Goal: Task Accomplishment & Management: Manage account settings

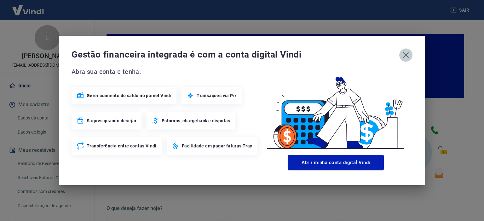
click at [404, 54] on icon "button" at bounding box center [406, 55] width 10 height 10
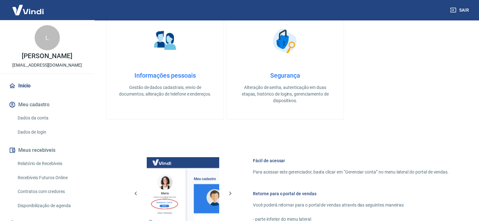
scroll to position [341, 0]
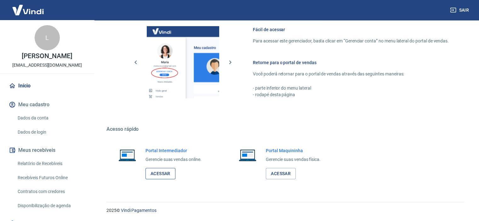
click at [162, 176] on link "Acessar" at bounding box center [161, 174] width 30 height 12
click at [42, 166] on link "Relatório de Recebíveis" at bounding box center [51, 164] width 72 height 13
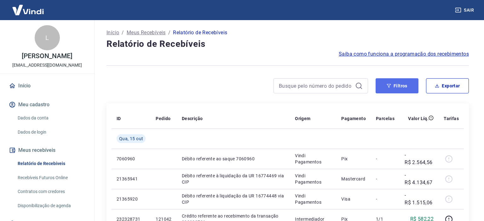
click at [397, 82] on button "Filtros" at bounding box center [397, 85] width 43 height 15
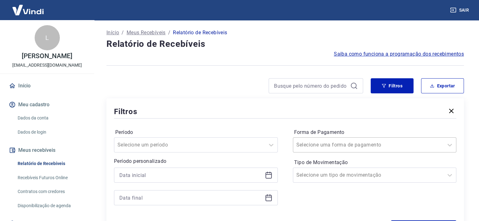
click at [371, 142] on div at bounding box center [368, 145] width 144 height 9
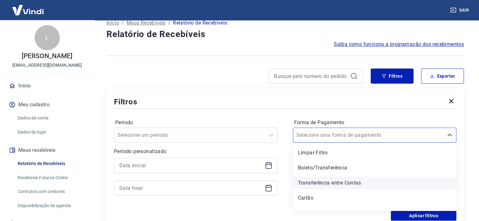
scroll to position [9, 0]
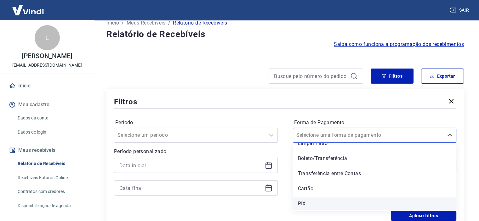
click at [321, 206] on div "PIX" at bounding box center [375, 204] width 164 height 13
click at [303, 204] on div "Período Selecione um período Período personalizado Forma de Pagamento option PI…" at bounding box center [285, 160] width 342 height 101
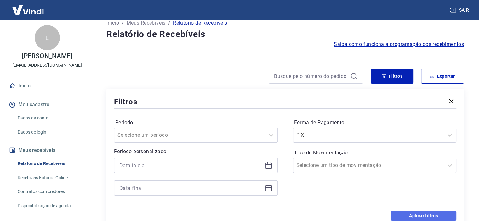
click at [425, 214] on button "Aplicar filtros" at bounding box center [424, 216] width 66 height 10
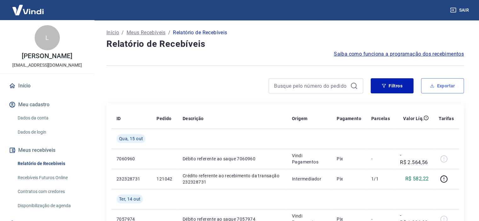
click at [444, 83] on button "Exportar" at bounding box center [442, 85] width 43 height 15
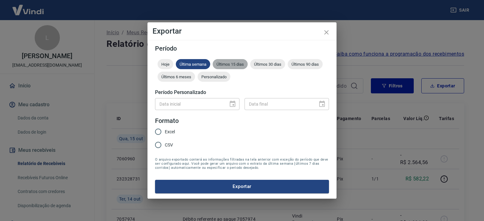
click at [243, 64] on span "Últimos 15 dias" at bounding box center [230, 64] width 35 height 5
click at [165, 134] on span "Excel" at bounding box center [170, 132] width 10 height 7
click at [165, 134] on input "Excel" at bounding box center [158, 131] width 13 height 13
radio input "true"
click at [247, 192] on button "Exportar" at bounding box center [242, 186] width 174 height 13
